Goal: Obtain resource: Obtain resource

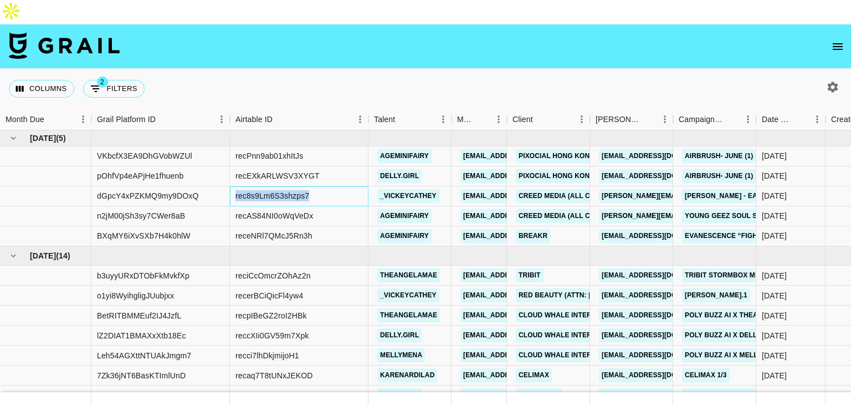
drag, startPoint x: 315, startPoint y: 171, endPoint x: 233, endPoint y: 166, distance: 82.2
click at [233, 186] on div "rec8s9Lm6S3shzps7" at bounding box center [299, 196] width 139 height 20
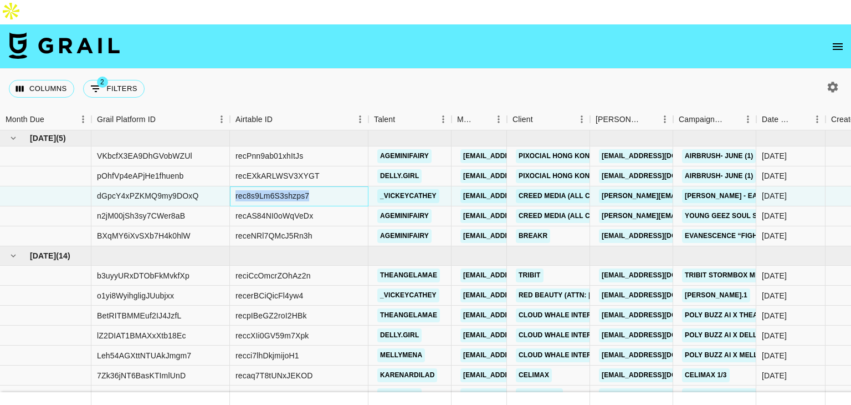
copy div "rec8s9Lm6S3shzps7"
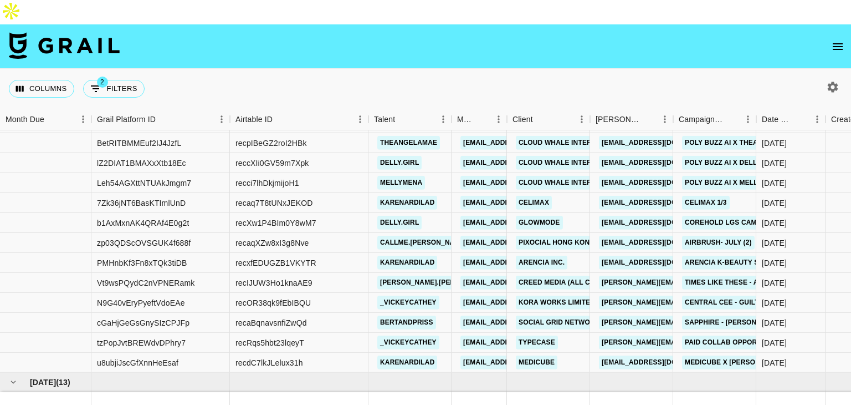
scroll to position [173, 0]
drag, startPoint x: 317, startPoint y: 278, endPoint x: 234, endPoint y: 278, distance: 82.6
click at [234, 292] on div "recOR38qk9fEbIBQU" at bounding box center [299, 302] width 139 height 20
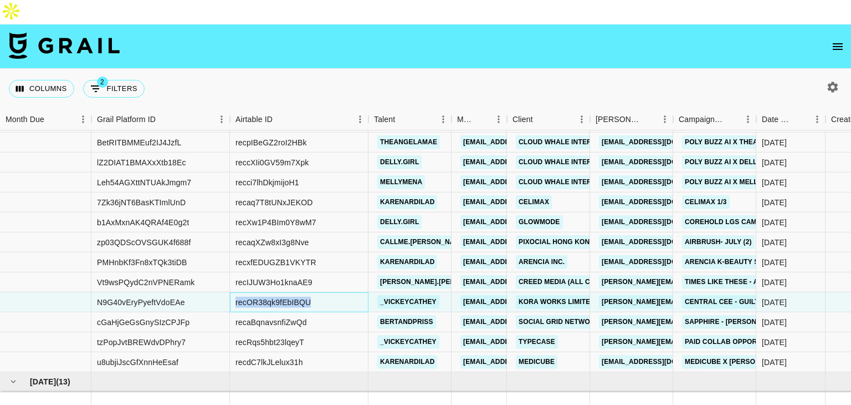
copy div "recOR38qk9fEbIBQU"
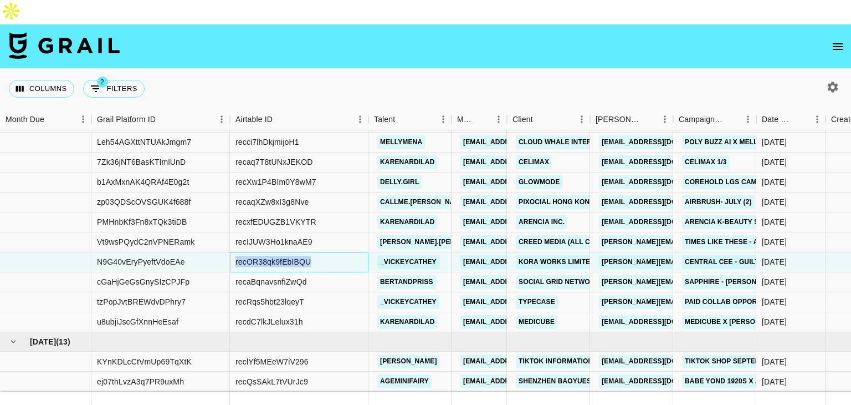
scroll to position [252, 0]
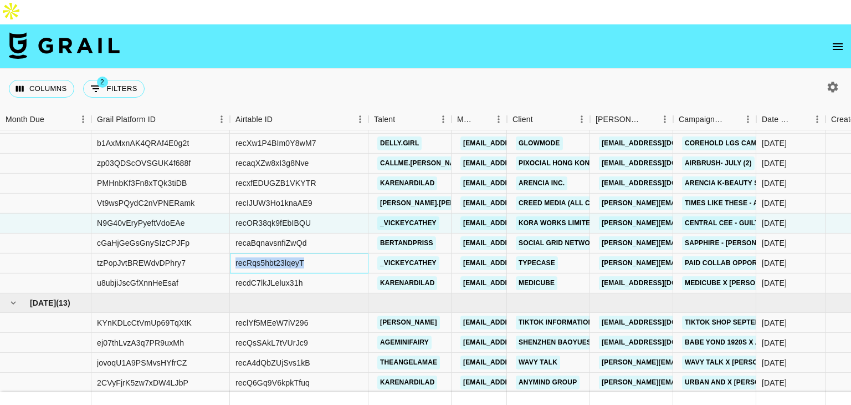
drag, startPoint x: 305, startPoint y: 240, endPoint x: 236, endPoint y: 238, distance: 69.3
click at [236, 253] on div "recRqs5hbt23lqeyT" at bounding box center [299, 263] width 139 height 20
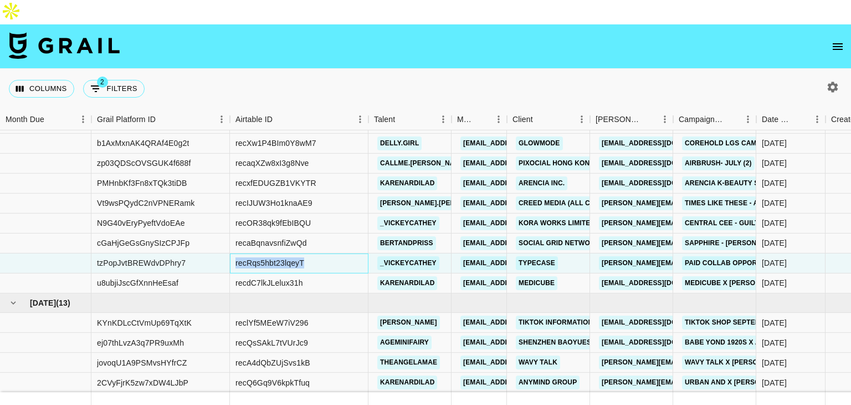
copy div "recRqs5hbt23lqeyT"
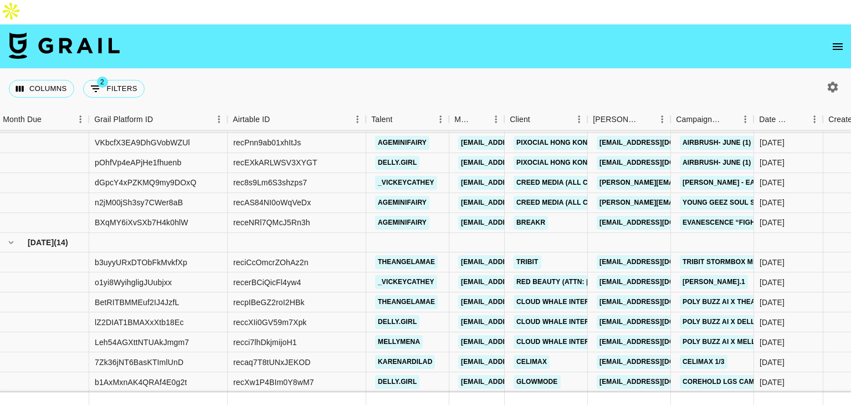
scroll to position [0, 2]
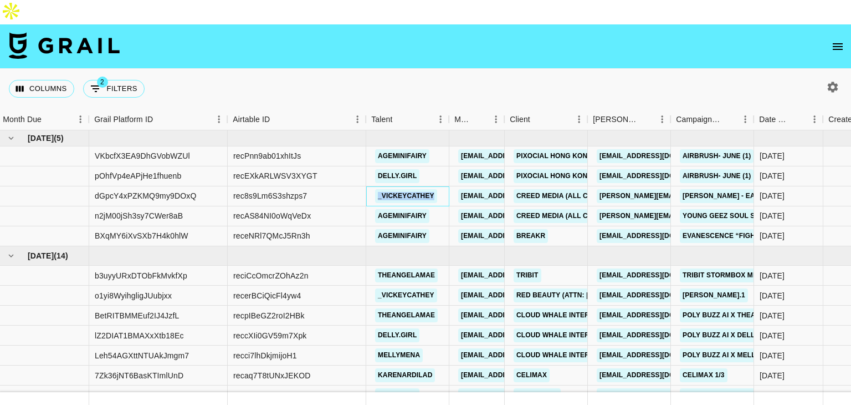
drag, startPoint x: 366, startPoint y: 175, endPoint x: 432, endPoint y: 180, distance: 66.2
click at [432, 186] on div "_vickeycathey" at bounding box center [407, 196] width 83 height 20
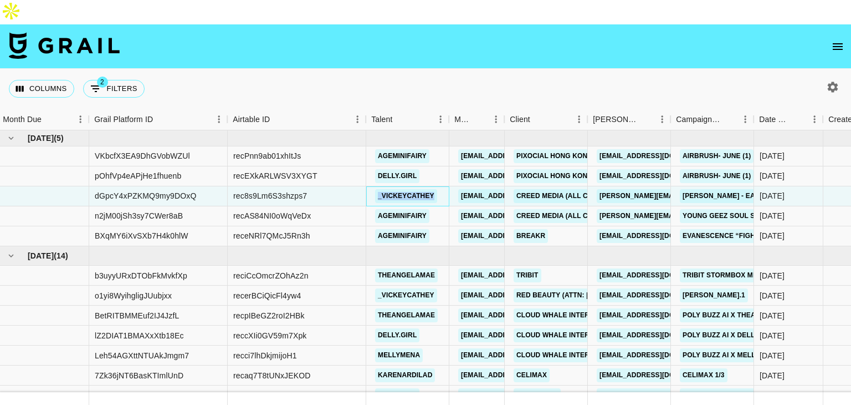
copy link "_vickeycathey"
